Goal: Find specific page/section: Find specific page/section

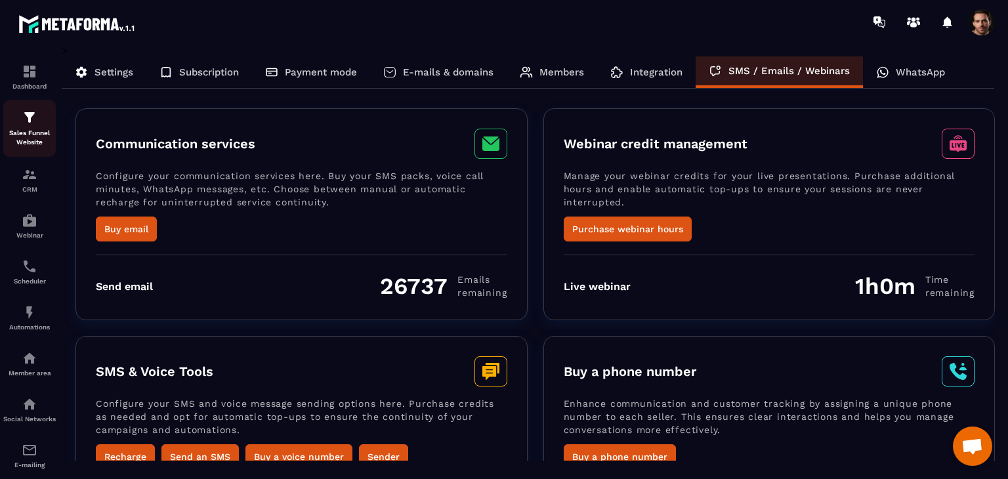
click at [30, 130] on p "Sales Funnel Website" at bounding box center [29, 138] width 53 height 18
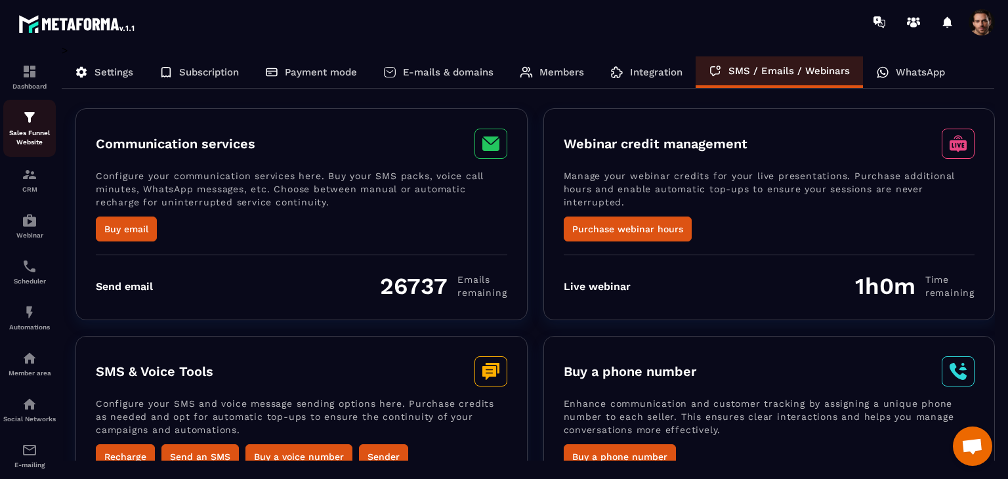
click at [25, 116] on img at bounding box center [30, 118] width 16 height 16
